Goal: Task Accomplishment & Management: Use online tool/utility

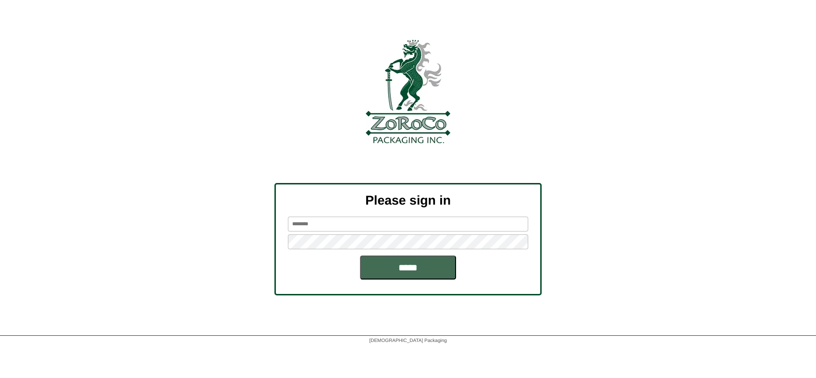
type input "********"
click at [397, 265] on input "*****" at bounding box center [408, 268] width 96 height 24
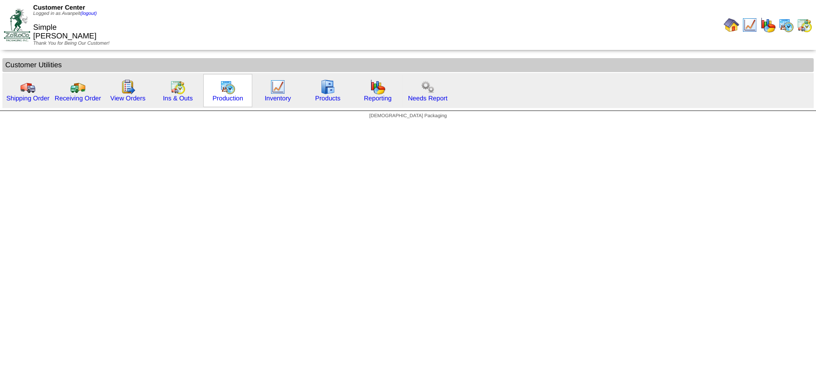
click at [220, 88] on img at bounding box center [227, 86] width 15 height 15
